Goal: Task Accomplishment & Management: Manage account settings

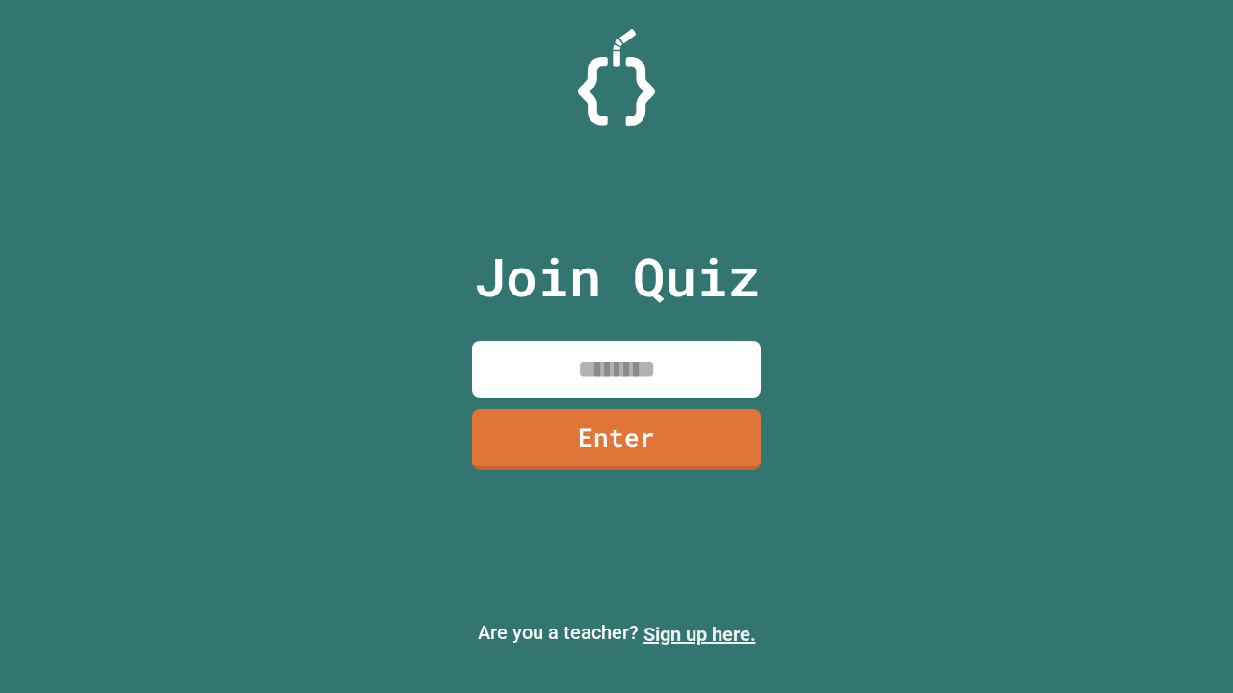
click at [699, 635] on link "Sign up here." at bounding box center [699, 634] width 113 height 23
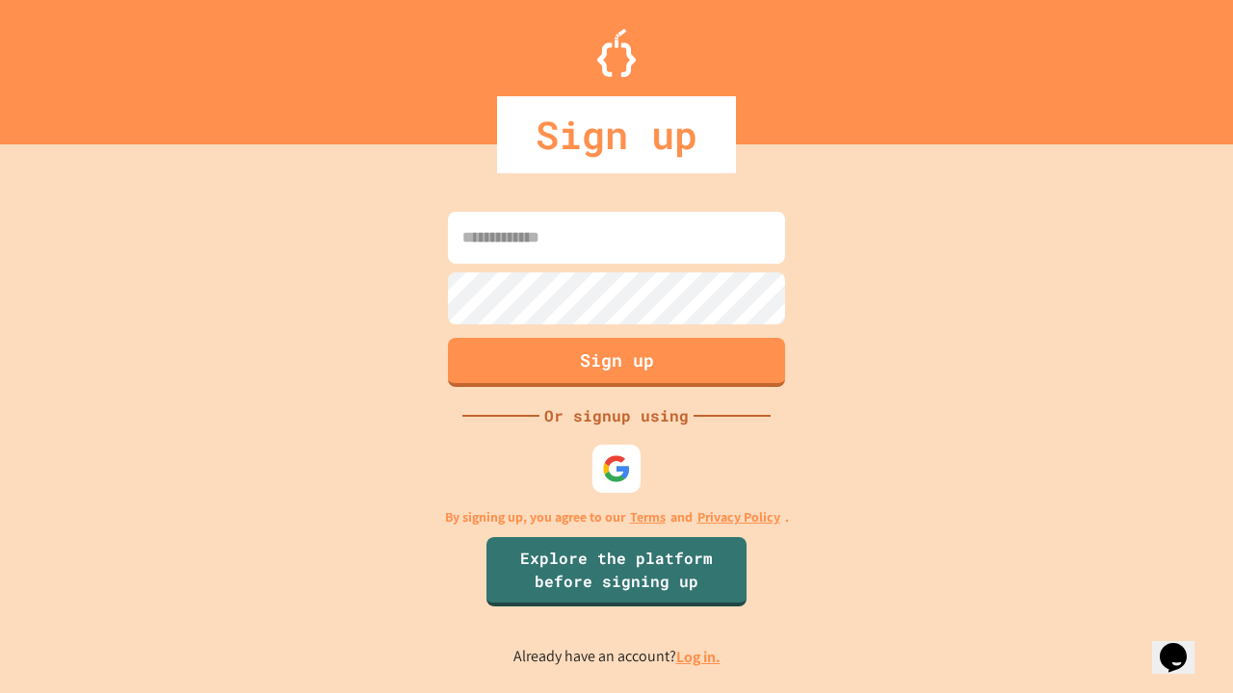
click at [699, 657] on link "Log in." at bounding box center [698, 657] width 44 height 20
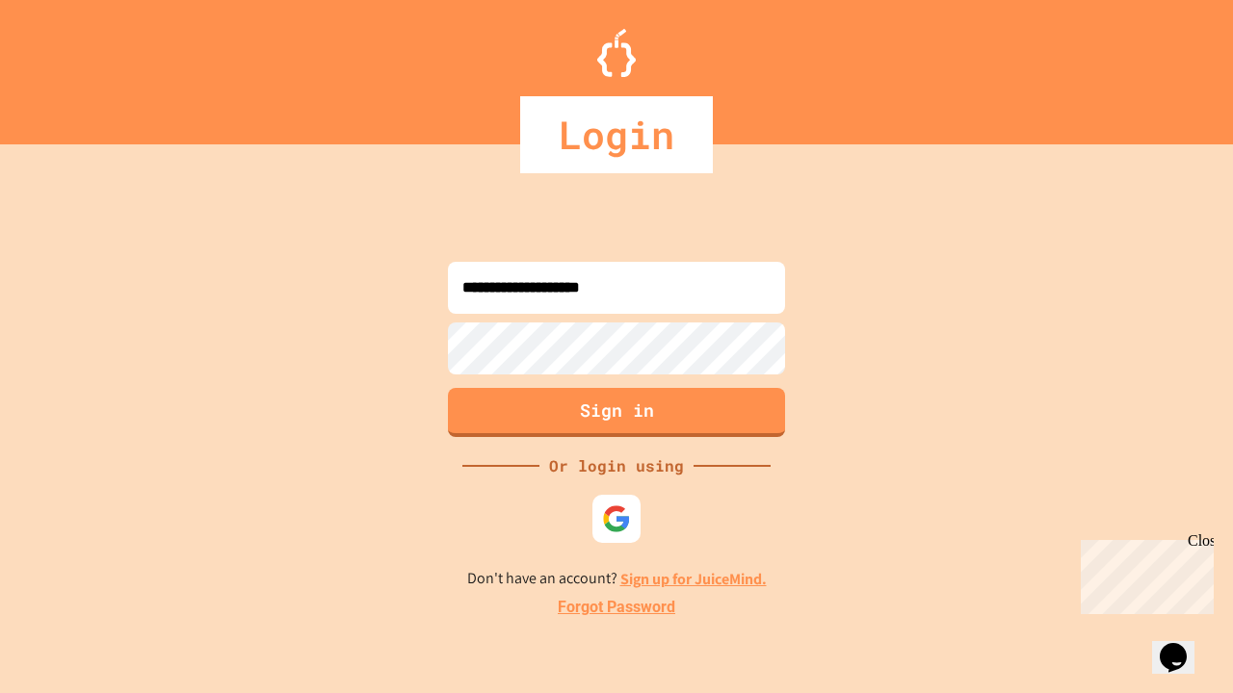
type input "**********"
